Goal: Book appointment/travel/reservation

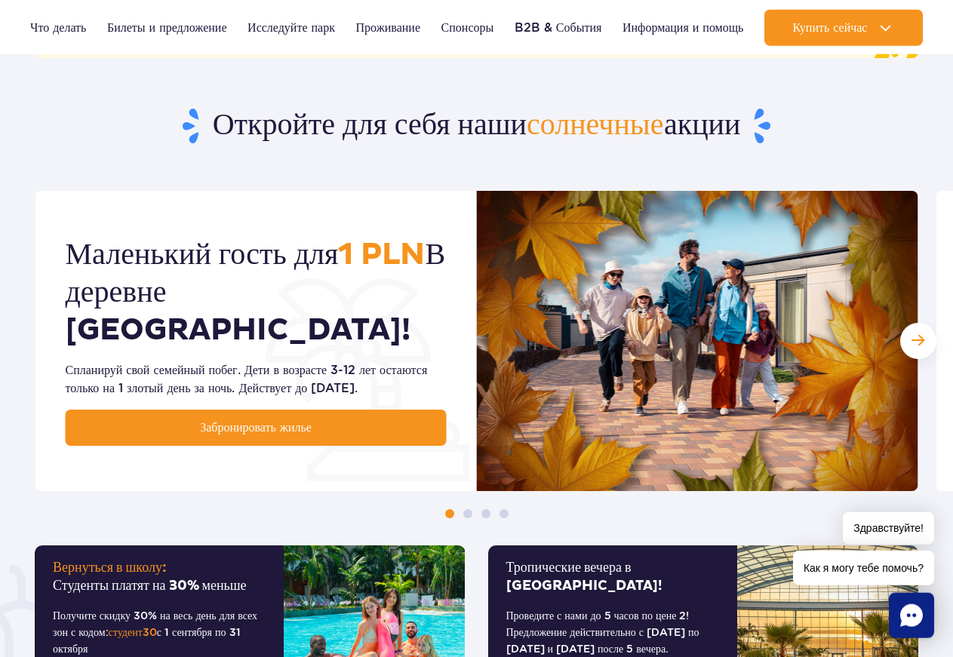
scroll to position [693, 0]
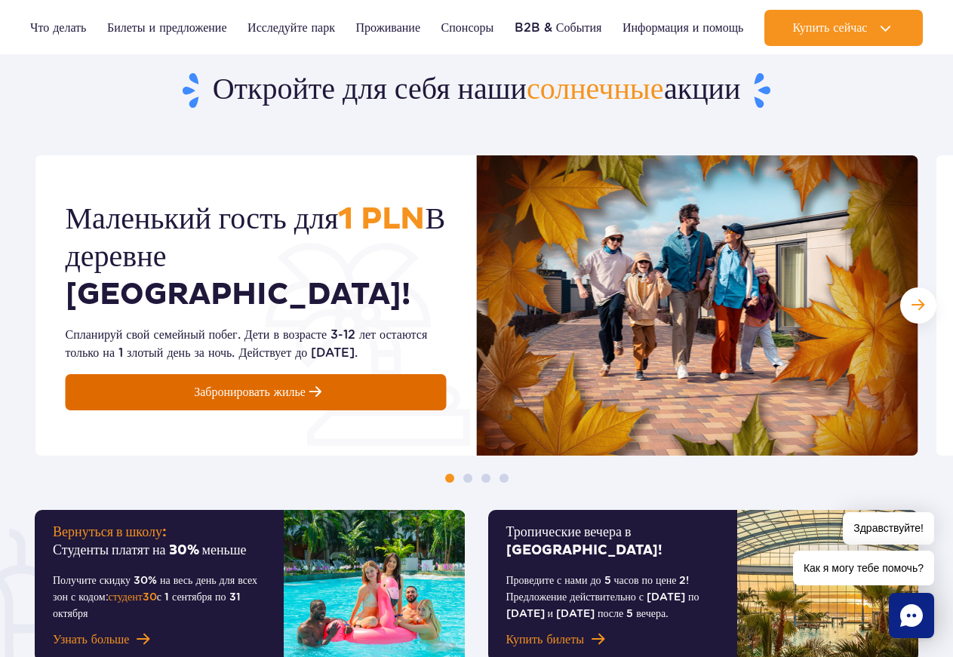
click at [312, 384] on span at bounding box center [315, 392] width 12 height 17
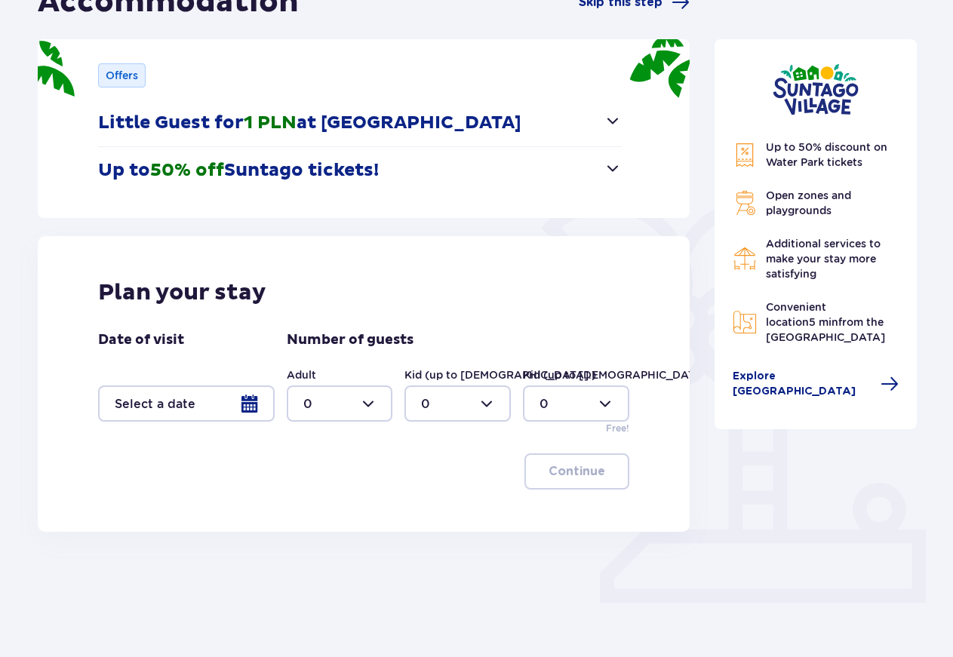
scroll to position [211, 0]
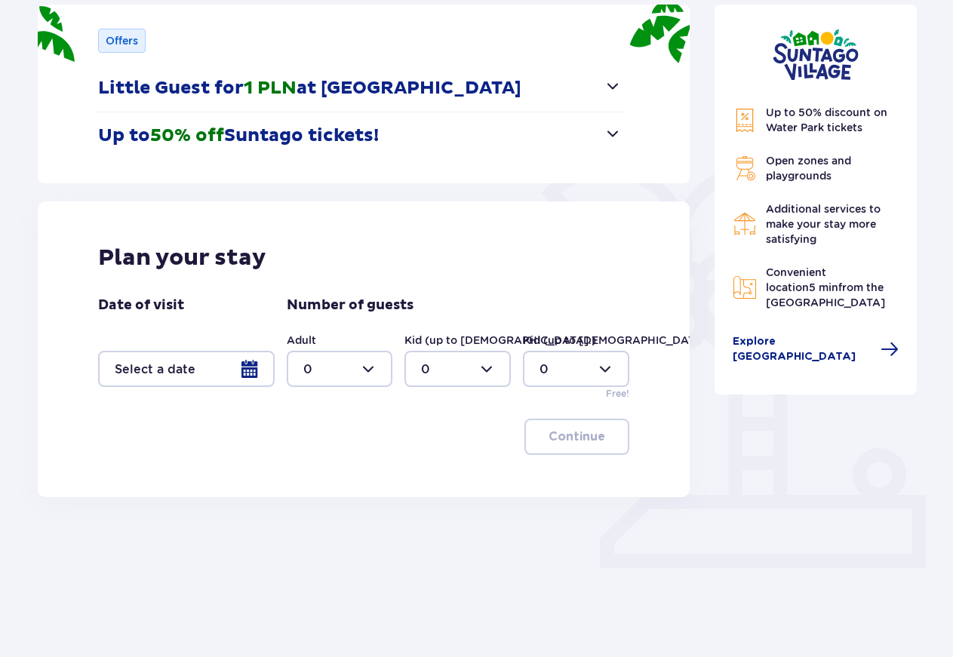
click at [252, 371] on div at bounding box center [186, 369] width 177 height 36
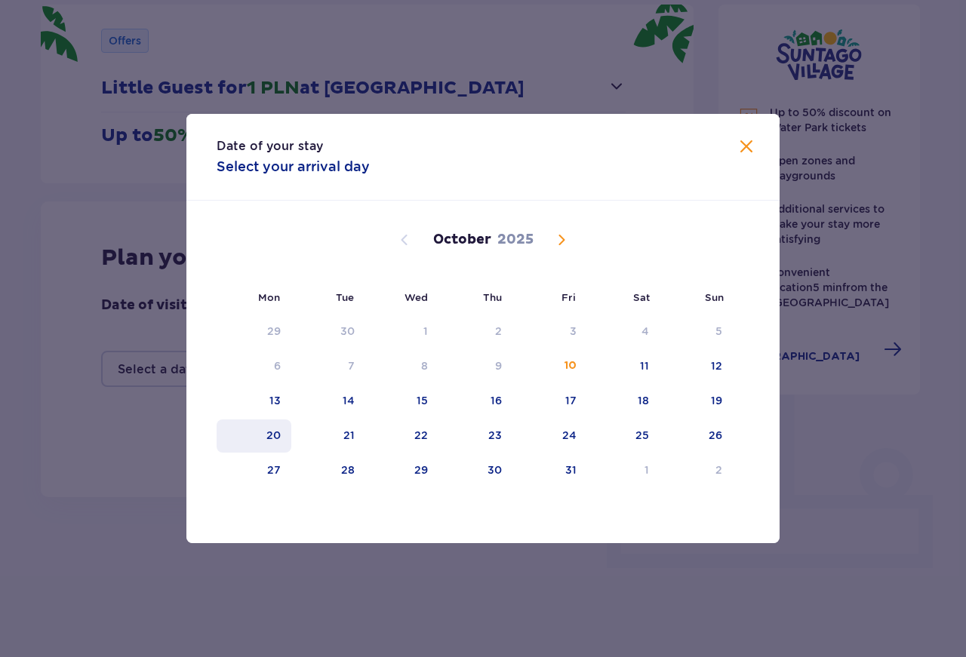
click at [272, 436] on div "20" at bounding box center [273, 435] width 14 height 15
click at [420, 432] on div "22" at bounding box center [421, 435] width 14 height 15
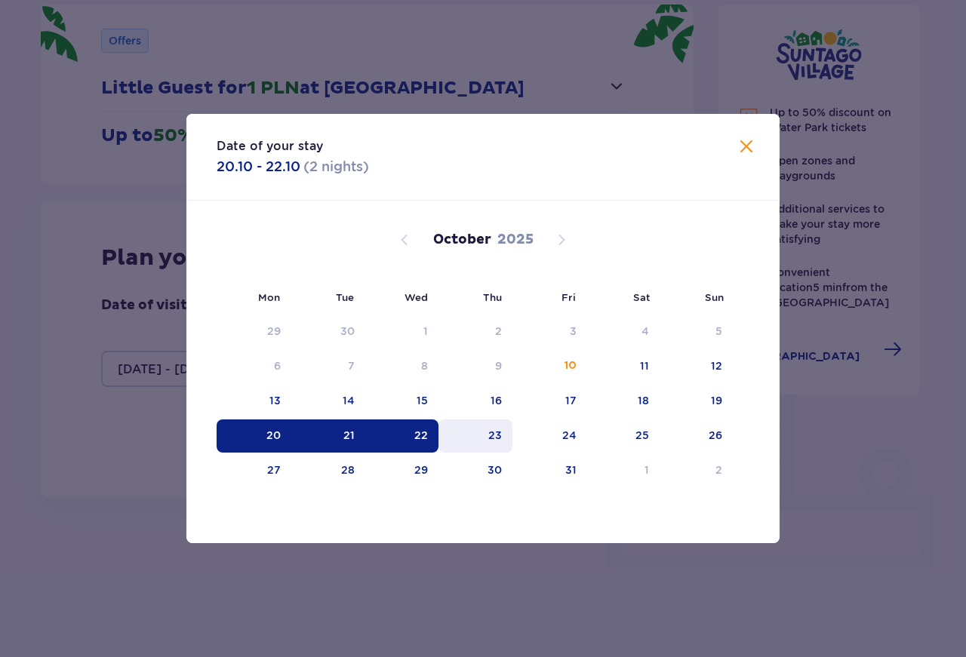
type input "[DATE] - [DATE]"
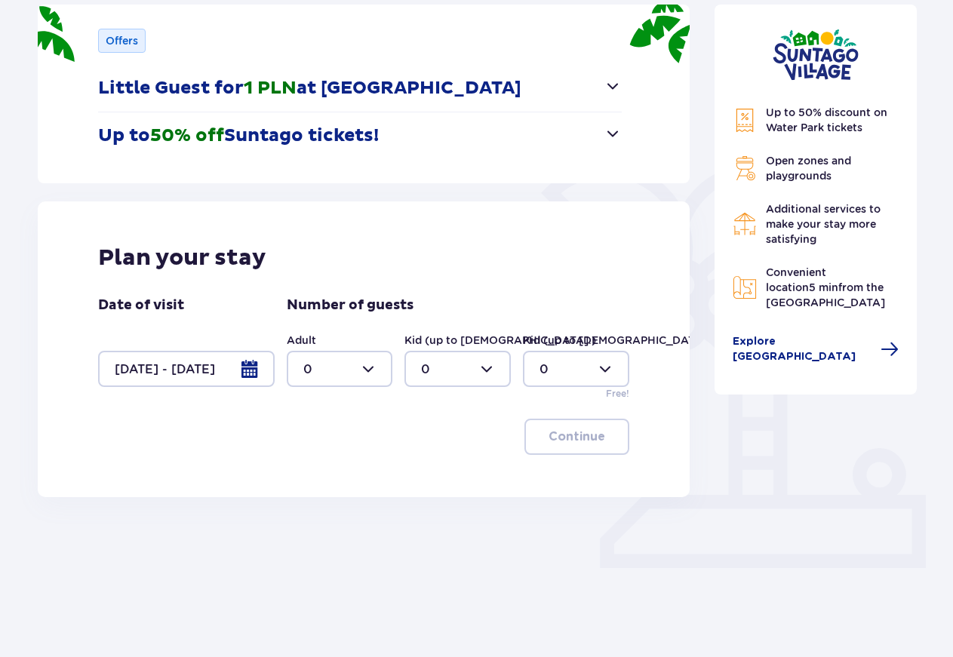
click at [369, 374] on div at bounding box center [340, 369] width 106 height 36
click at [310, 456] on p "4" at bounding box center [307, 456] width 8 height 17
type input "4"
click at [488, 373] on div at bounding box center [458, 369] width 106 height 36
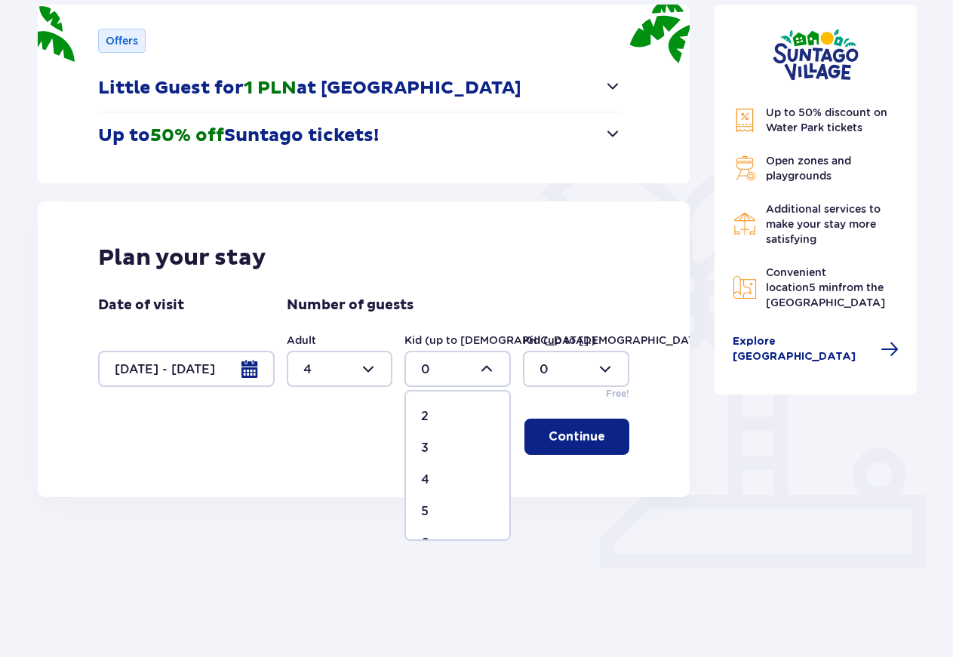
scroll to position [0, 0]
click at [423, 442] on p "1" at bounding box center [423, 446] width 5 height 17
type input "1"
click at [600, 365] on div at bounding box center [576, 369] width 106 height 36
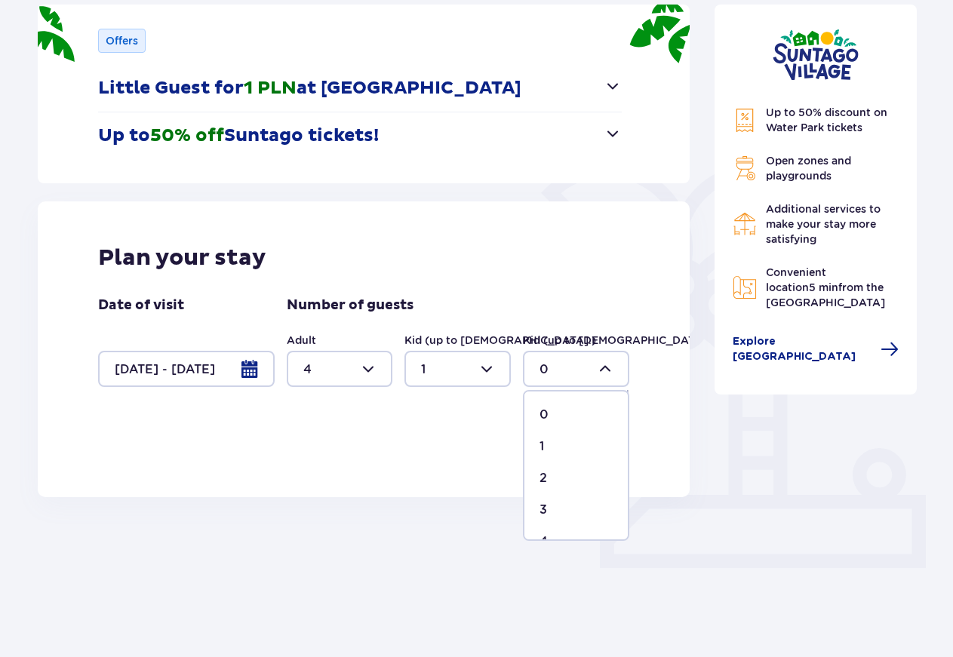
click at [540, 444] on p "1" at bounding box center [542, 446] width 5 height 17
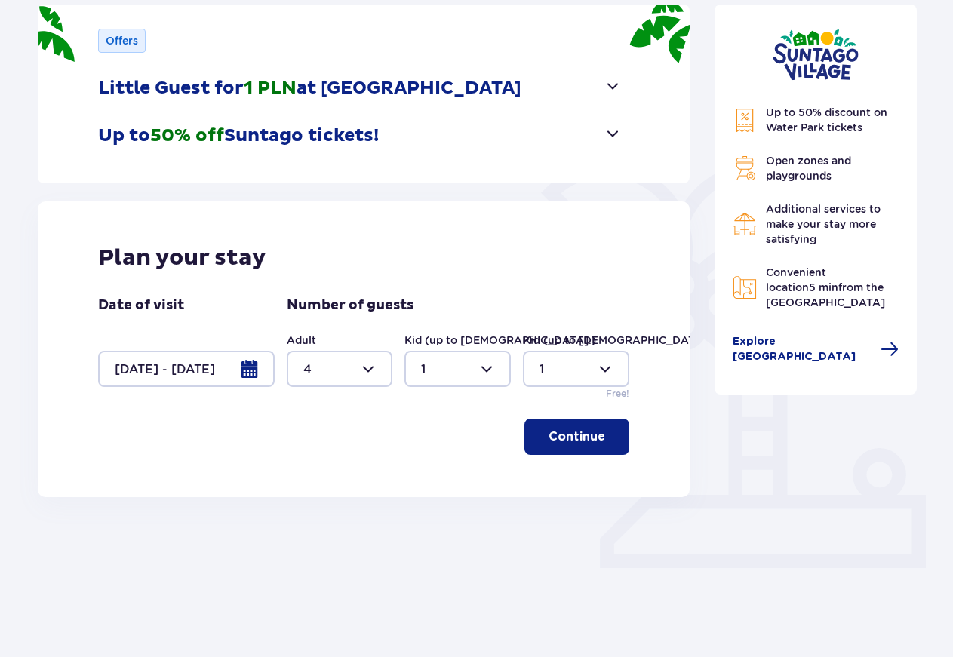
type input "1"
click at [574, 442] on p "Continue" at bounding box center [577, 437] width 57 height 17
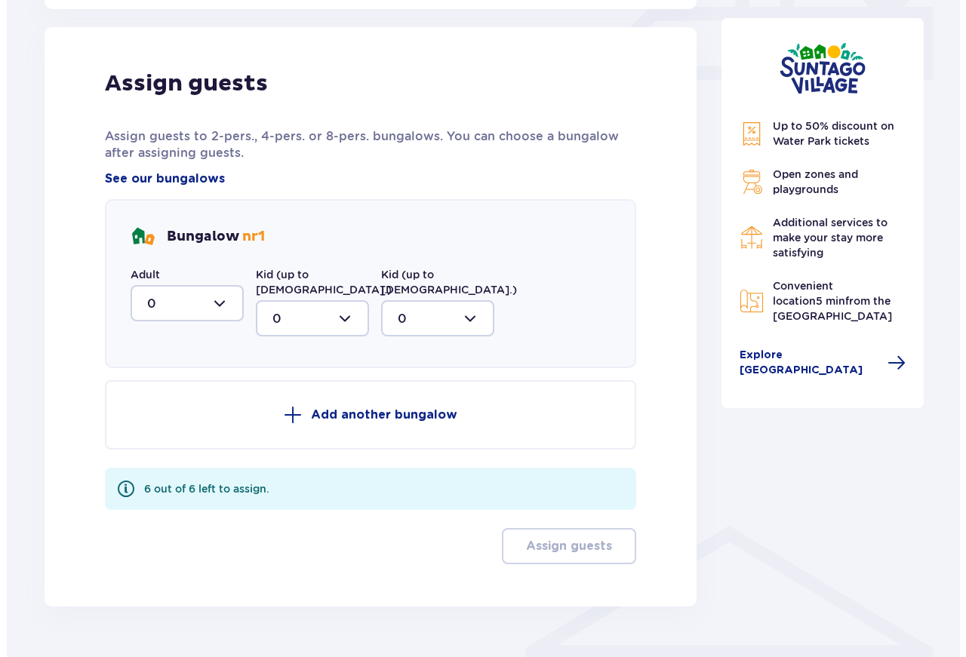
scroll to position [709, 0]
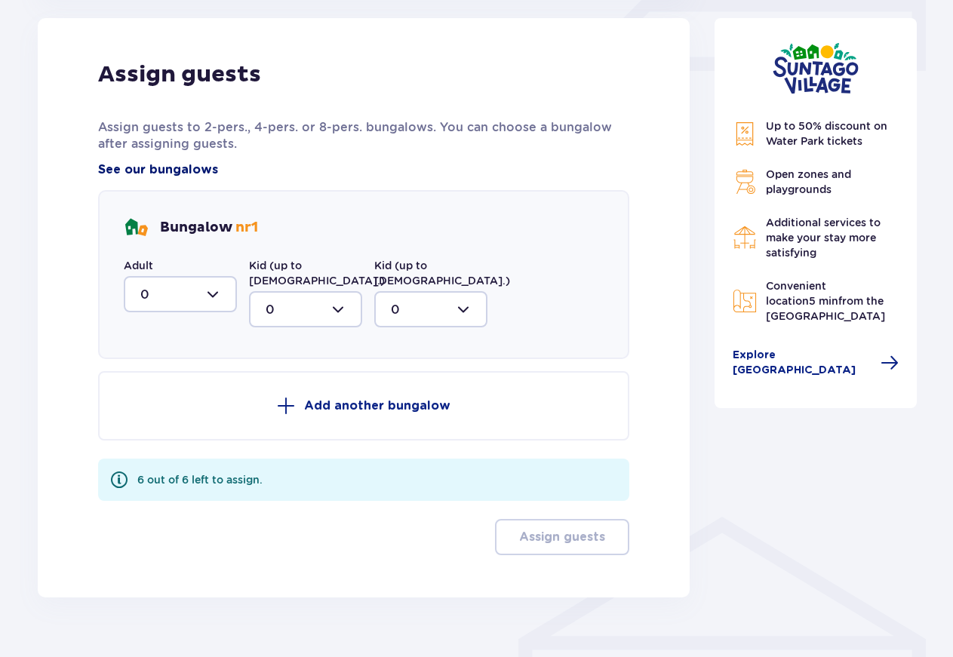
click at [206, 168] on span "See our bungalows" at bounding box center [158, 170] width 120 height 17
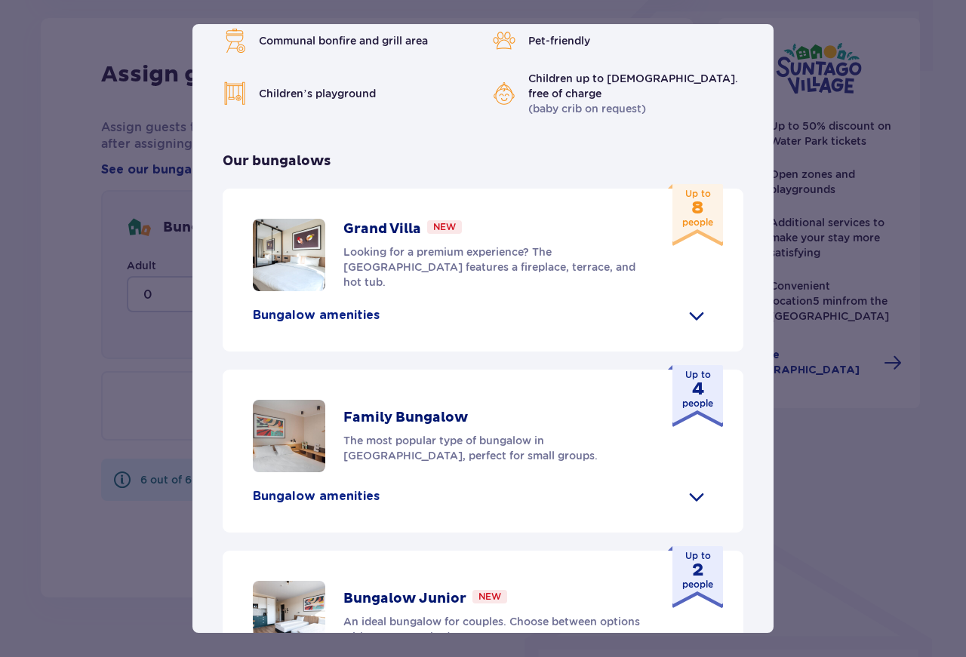
scroll to position [587, 0]
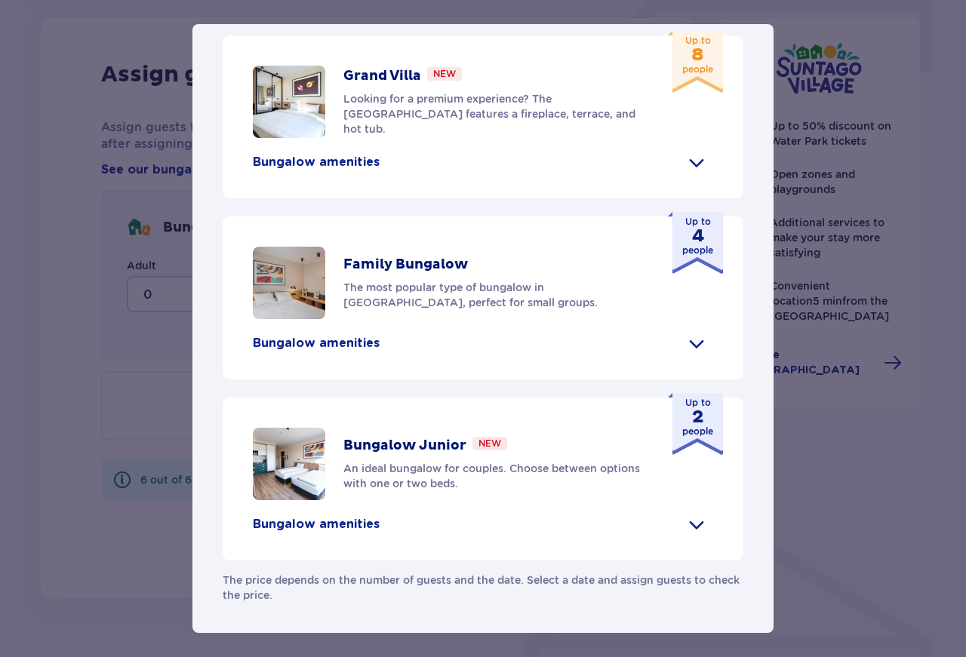
click at [341, 171] on p "Bungalow amenities" at bounding box center [316, 162] width 127 height 17
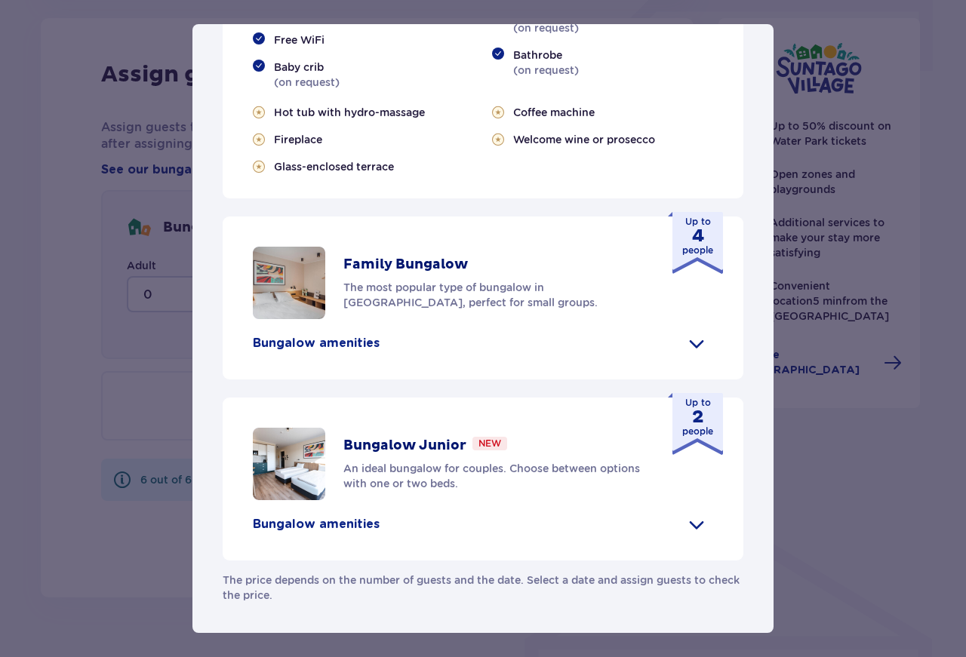
scroll to position [954, 0]
click at [358, 338] on p "Bungalow amenities" at bounding box center [316, 343] width 127 height 17
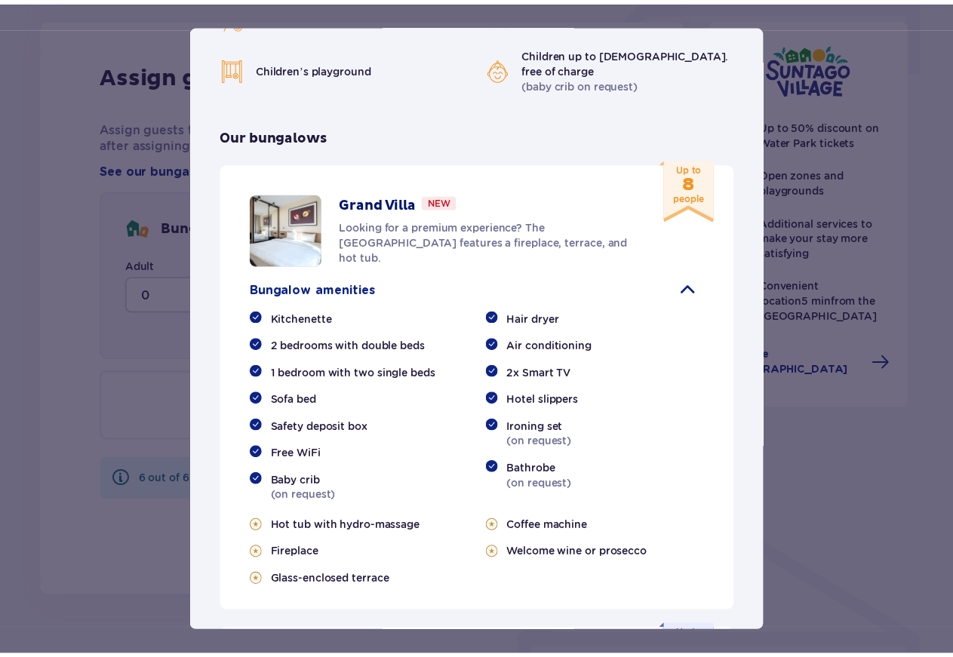
scroll to position [11, 0]
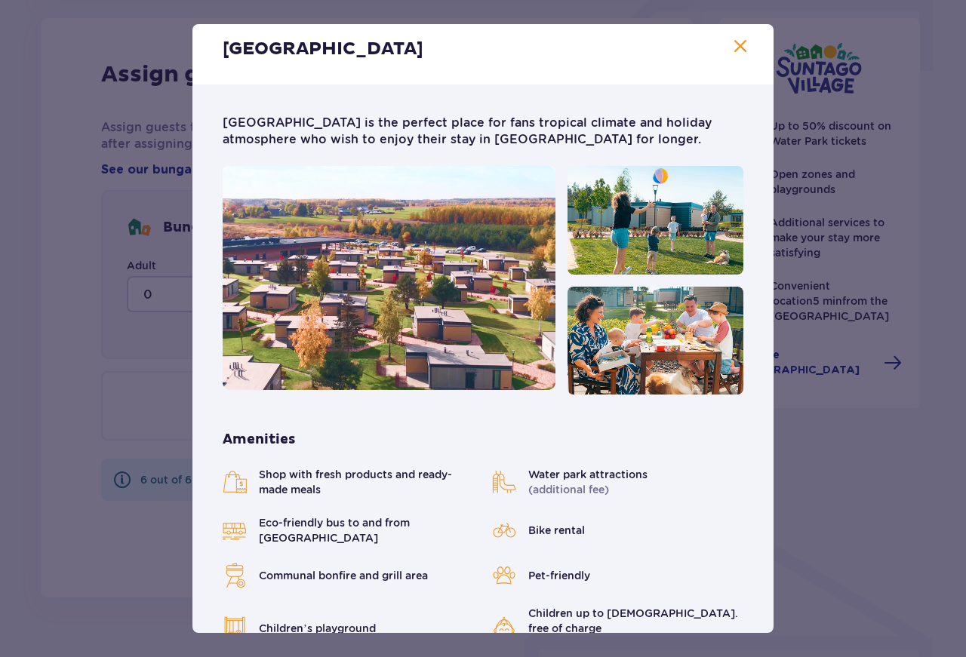
click at [732, 48] on span "Close" at bounding box center [740, 47] width 18 height 18
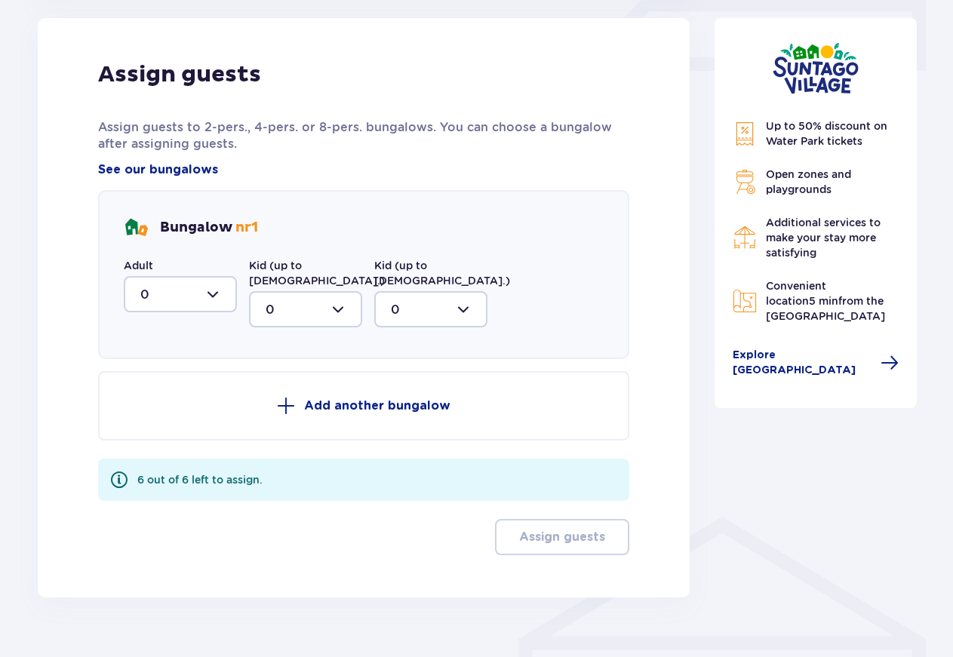
click at [375, 398] on p "Add another bungalow" at bounding box center [377, 406] width 146 height 17
